Goal: Find specific page/section: Find specific page/section

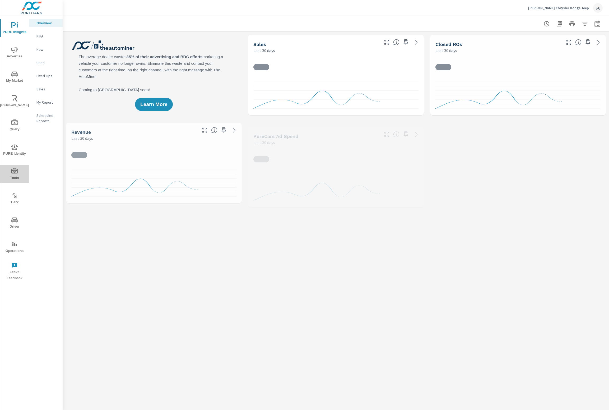
click at [13, 176] on span "Tools" at bounding box center [14, 174] width 25 height 13
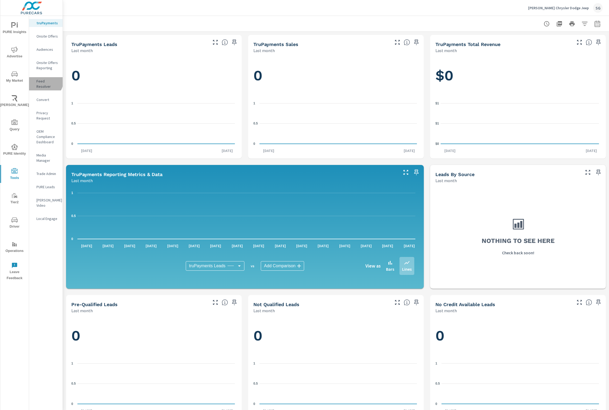
click at [44, 81] on p "Feed Resolver" at bounding box center [47, 83] width 22 height 11
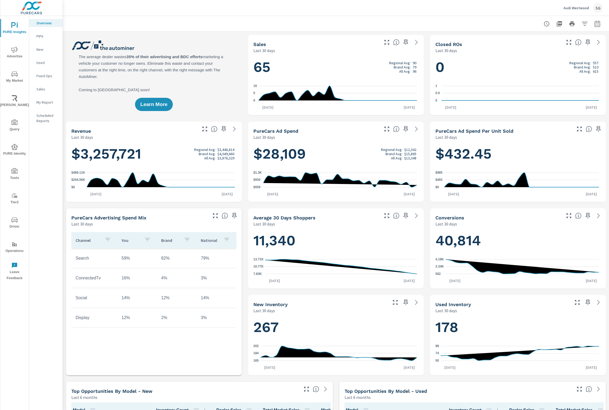
scroll to position [0, 0]
click at [14, 170] on icon "nav menu" at bounding box center [14, 171] width 6 height 6
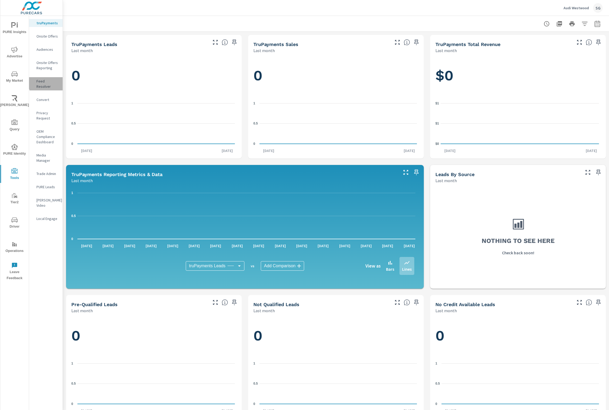
click at [55, 82] on p "Feed Resolver" at bounding box center [47, 83] width 22 height 11
